Goal: Check status

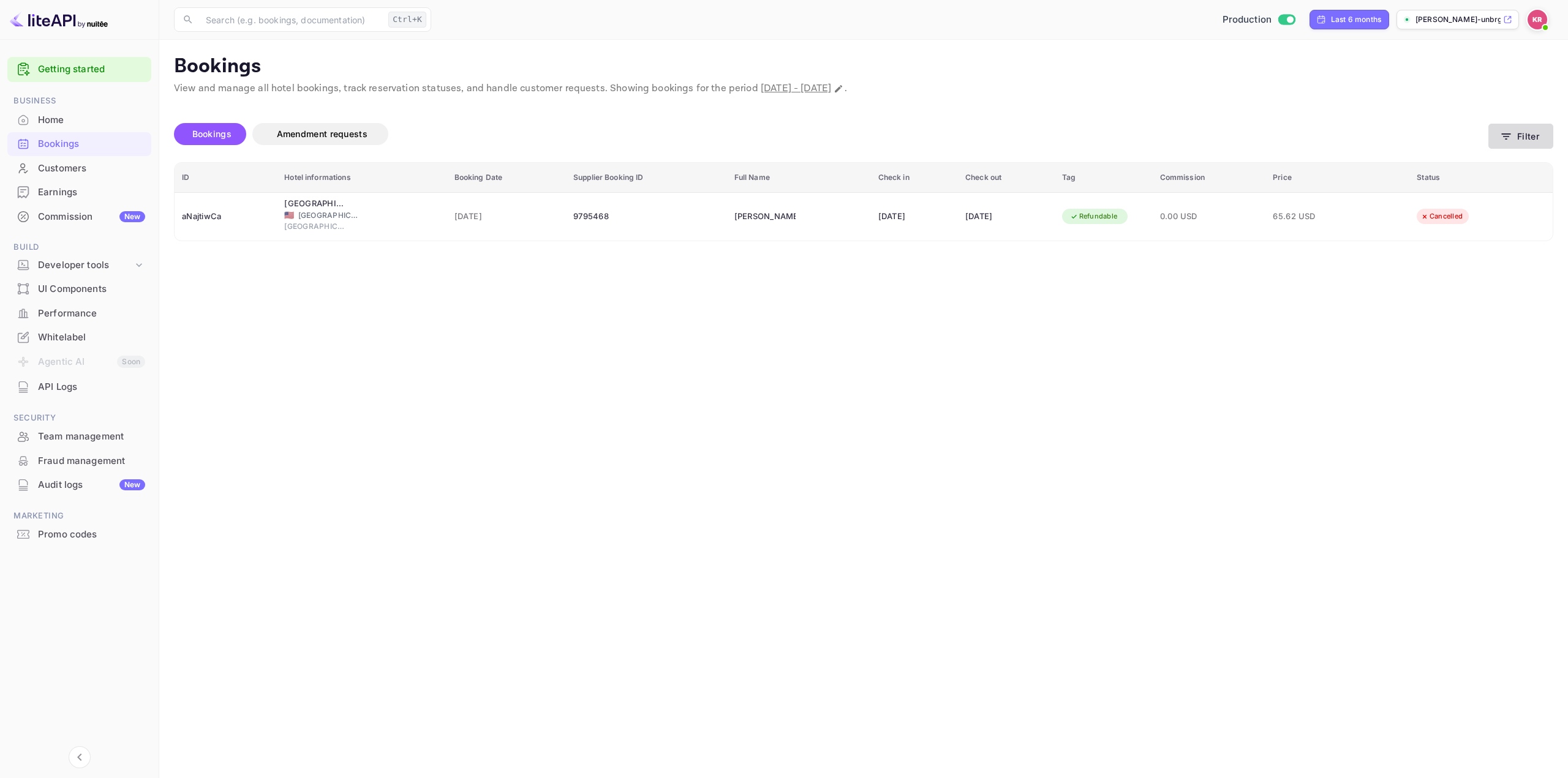
click at [1513, 133] on button "Filter" at bounding box center [1521, 136] width 65 height 25
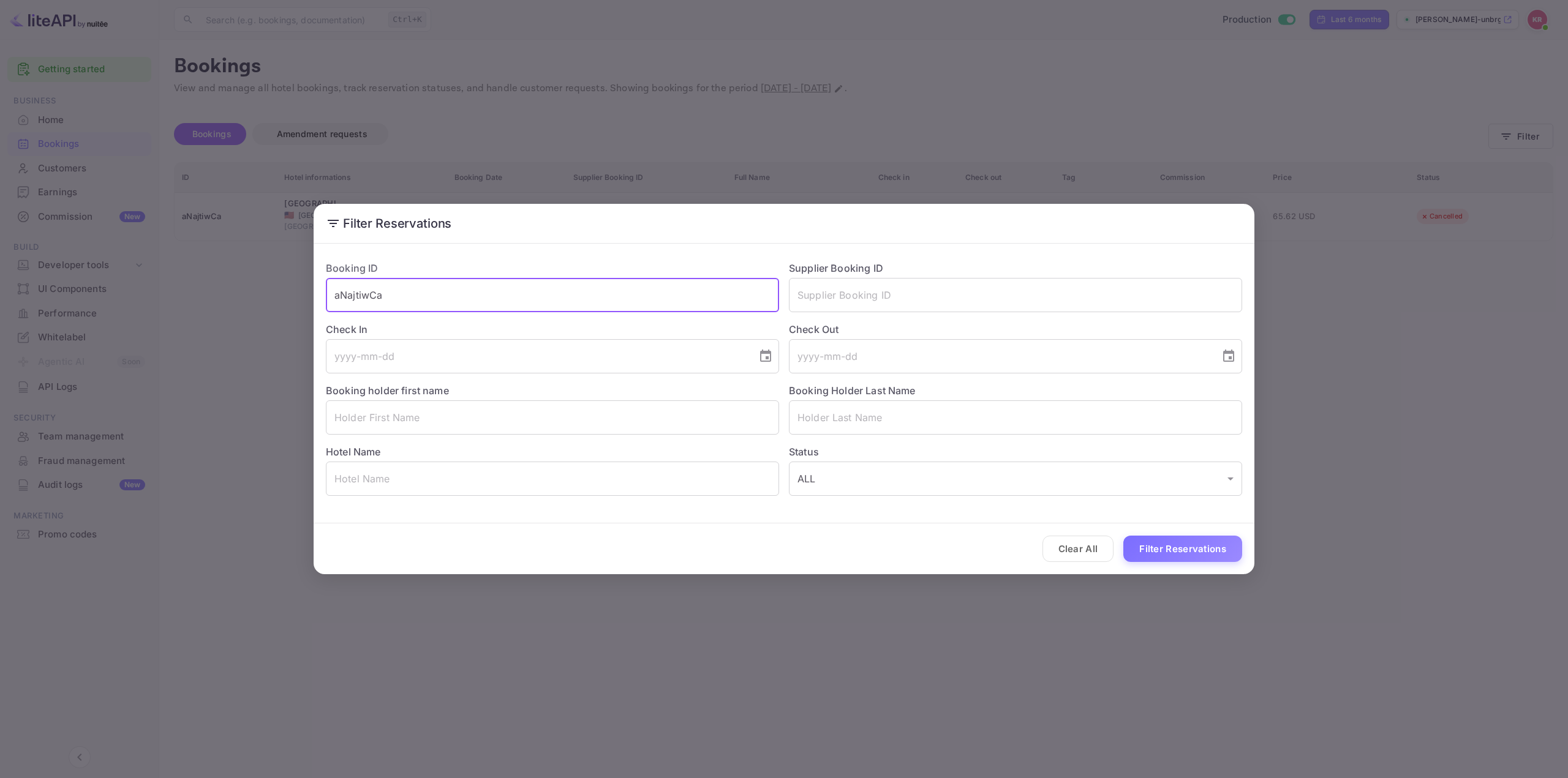
paste input "j_K26aSiB"
drag, startPoint x: 541, startPoint y: 294, endPoint x: 259, endPoint y: 295, distance: 282.0
click at [265, 294] on div "Filter Reservations Booking ID aNajtiwCa ​ Supplier Booking ID ​ Check In ​ Che…" at bounding box center [784, 389] width 1568 height 778
click at [550, 299] on input "j_K26aSiB" at bounding box center [553, 295] width 453 height 34
type input "j_K26aSiB"
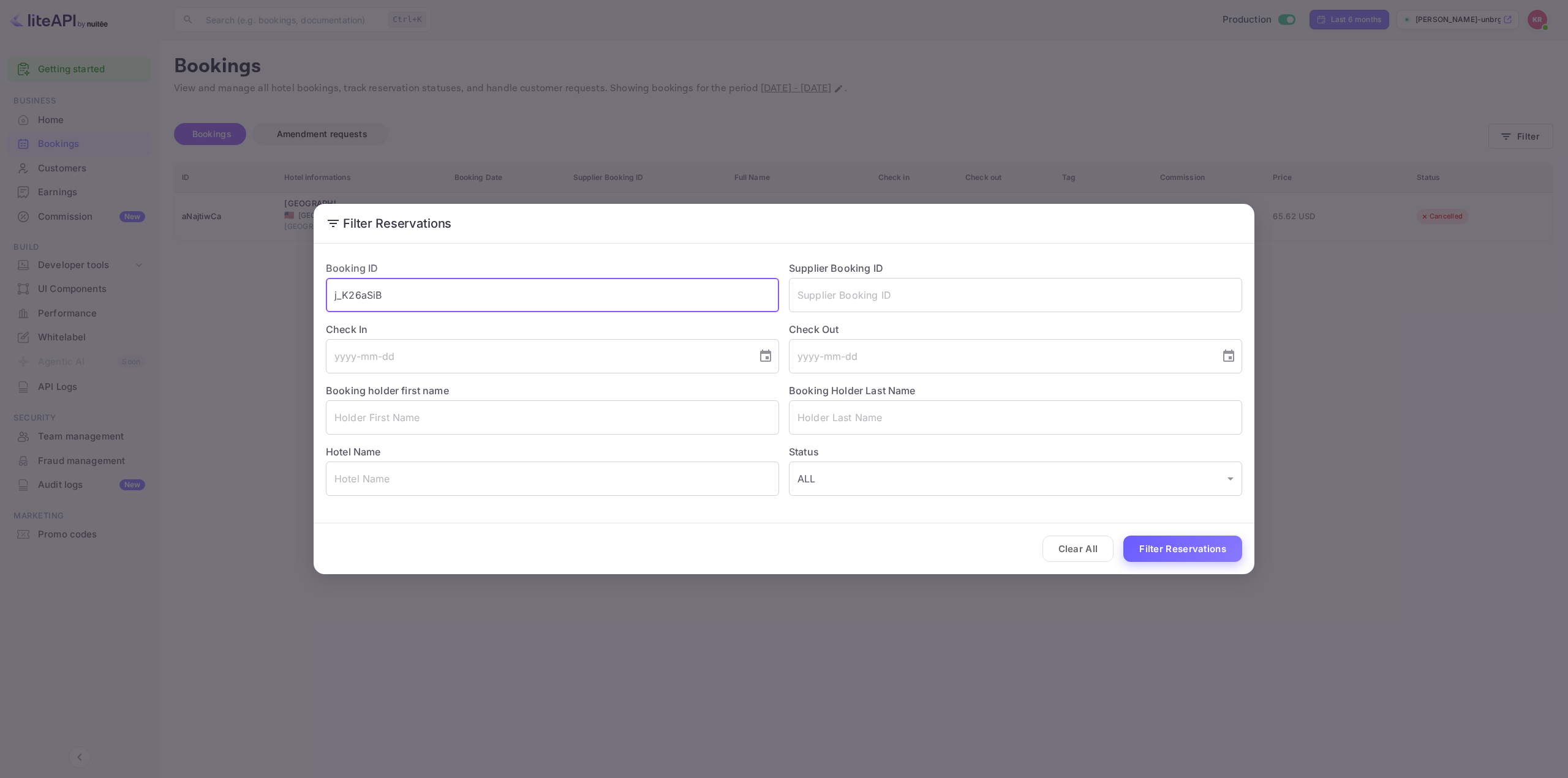
click at [1179, 549] on button "Filter Reservations" at bounding box center [1183, 549] width 119 height 26
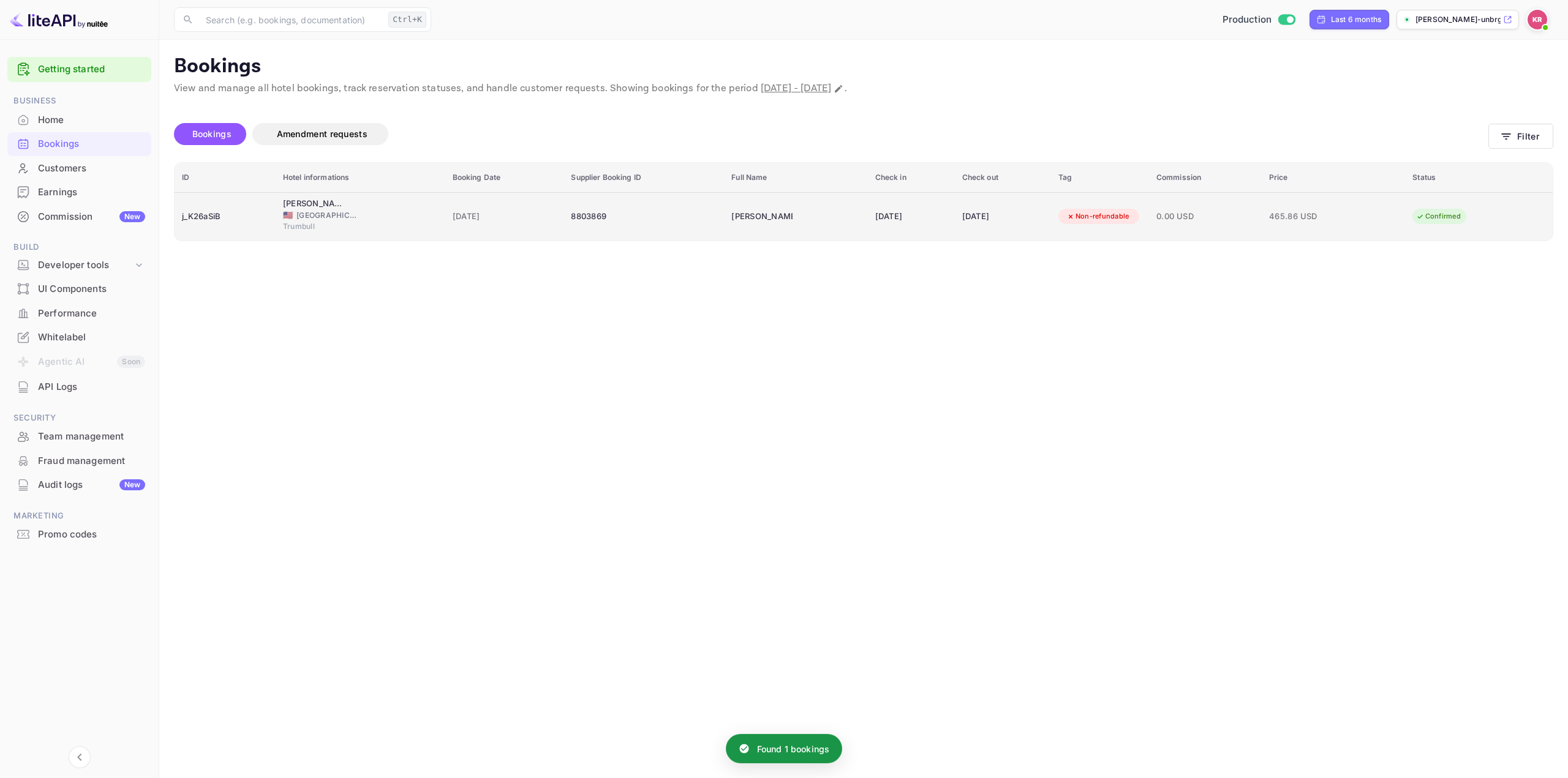
click at [1195, 222] on span "0.00 USD" at bounding box center [1205, 217] width 98 height 13
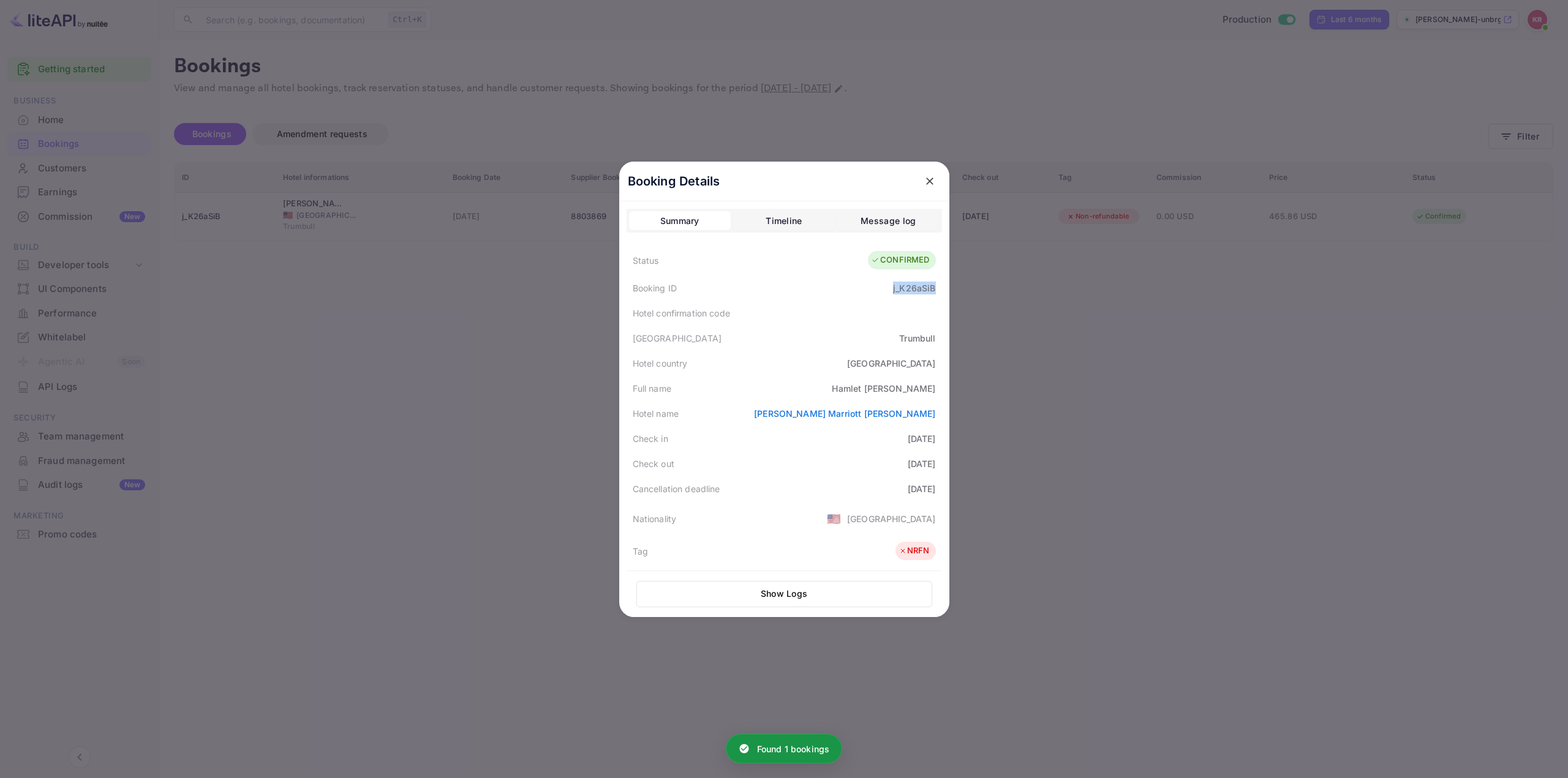
drag, startPoint x: 881, startPoint y: 287, endPoint x: 934, endPoint y: 291, distance: 53.2
click at [934, 291] on div "Booking ID j_K26aSiB" at bounding box center [784, 288] width 315 height 25
click at [863, 312] on div "Hotel confirmation code" at bounding box center [784, 313] width 315 height 25
